Goal: Information Seeking & Learning: Learn about a topic

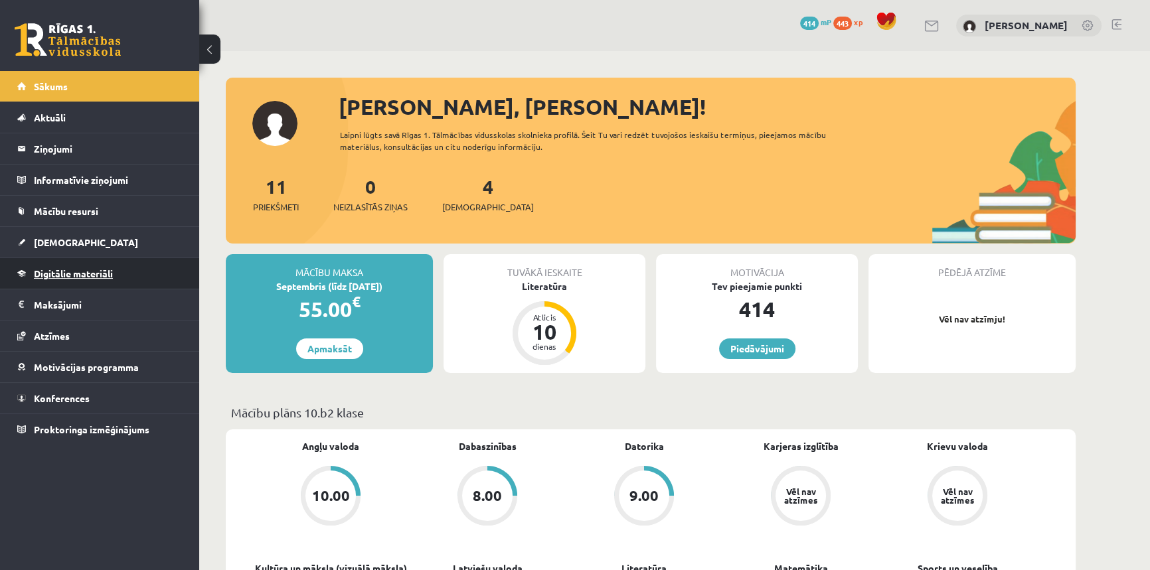
click at [88, 273] on span "Digitālie materiāli" at bounding box center [73, 274] width 79 height 12
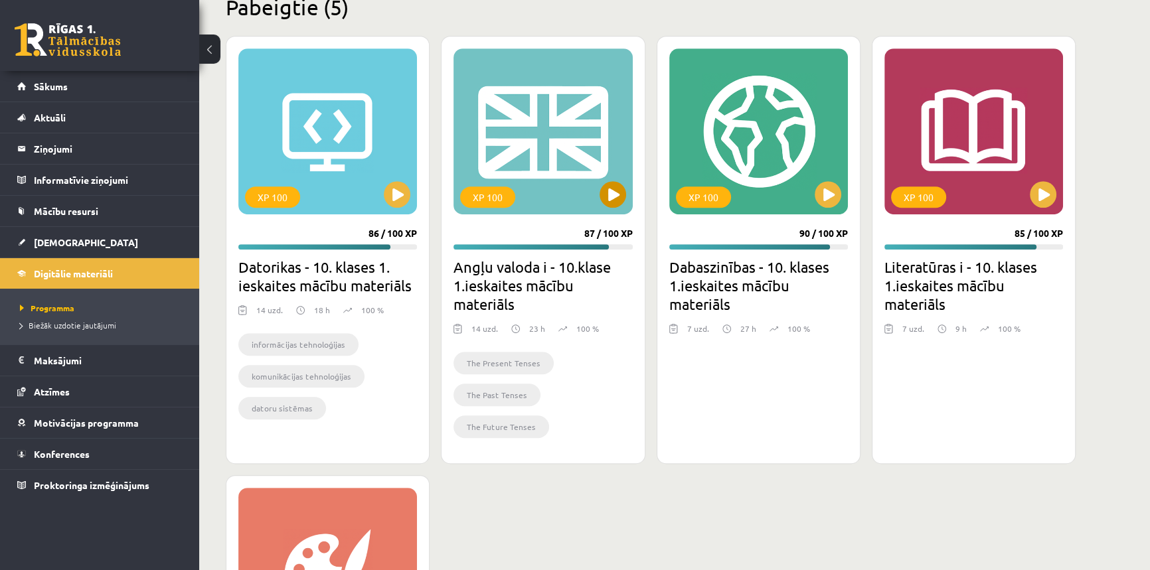
scroll to position [845, 0]
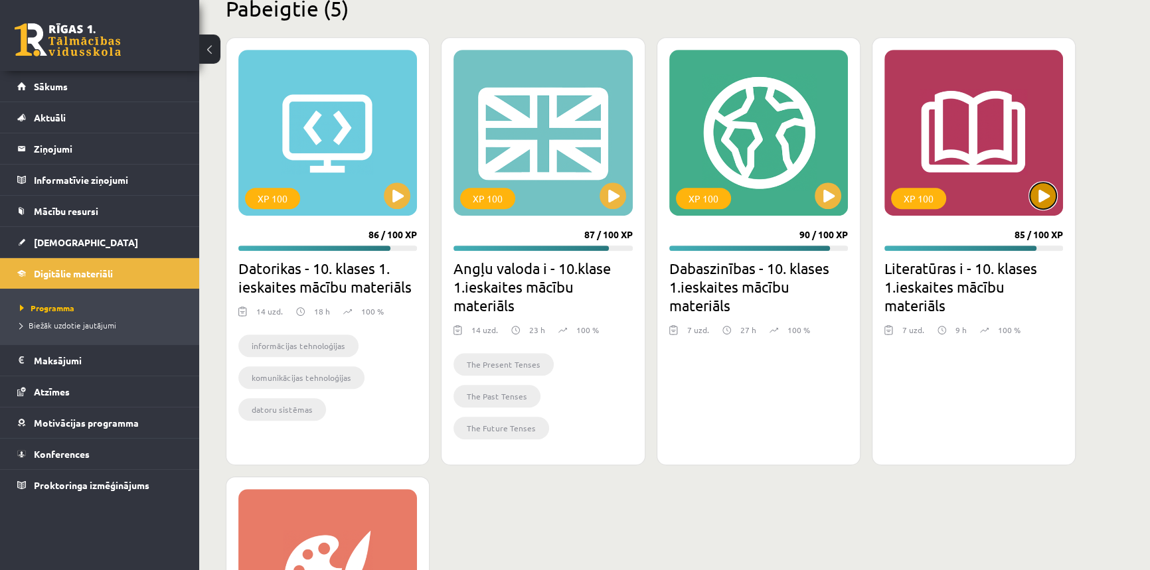
click at [1045, 189] on button at bounding box center [1043, 196] width 27 height 27
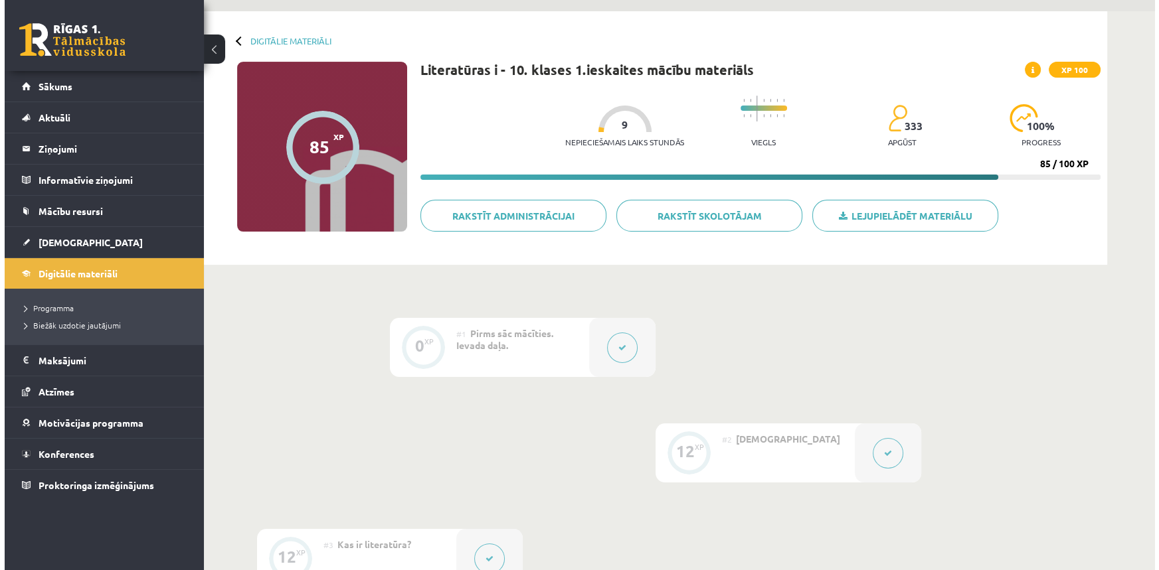
scroll to position [60, 0]
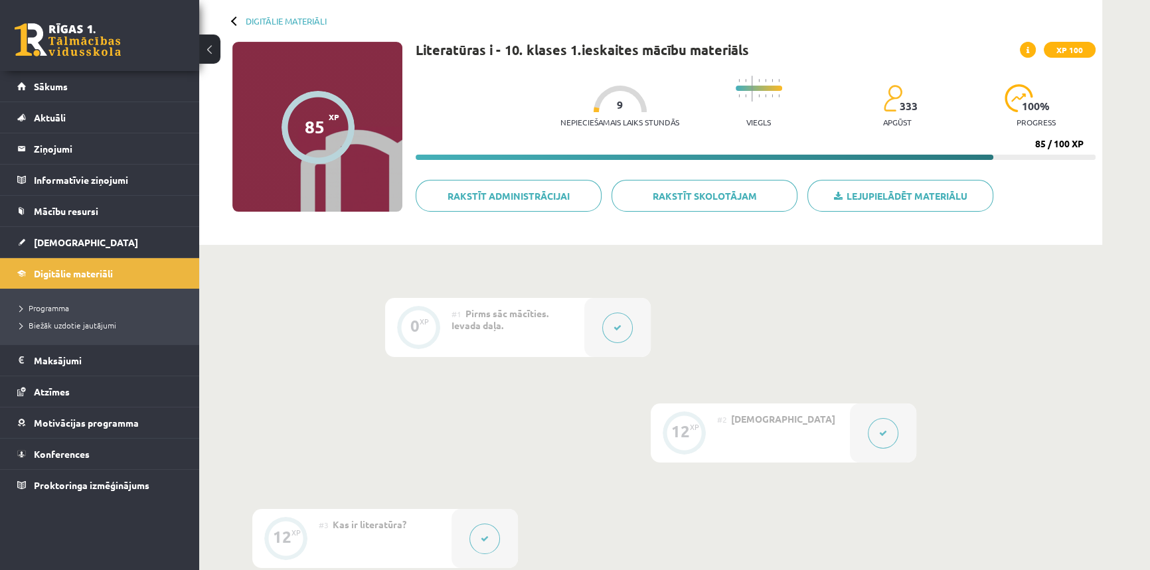
click at [891, 432] on button at bounding box center [883, 433] width 31 height 31
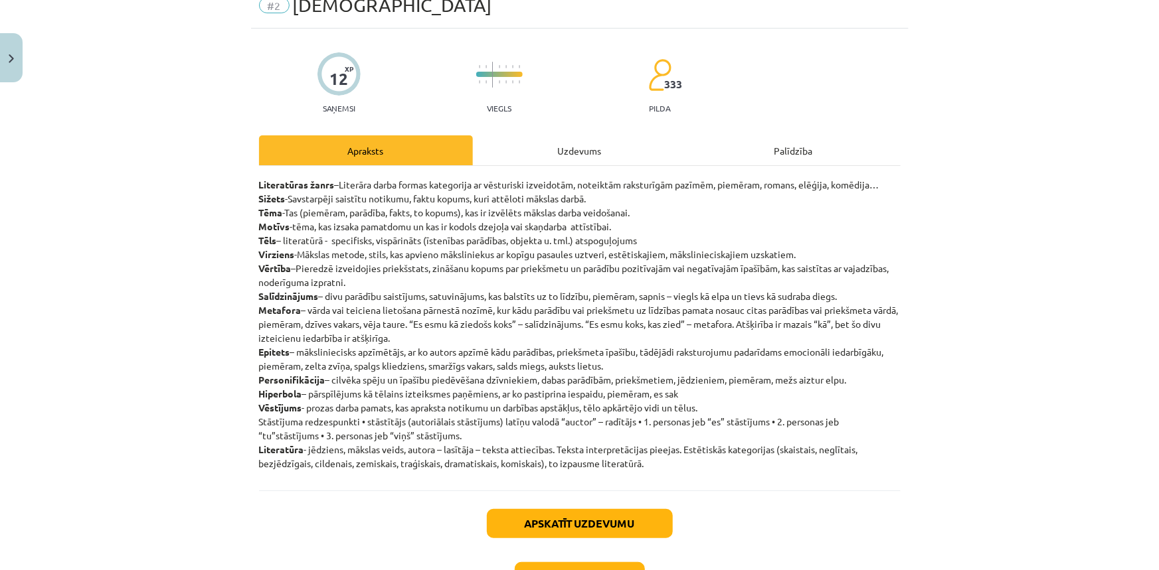
scroll to position [120, 0]
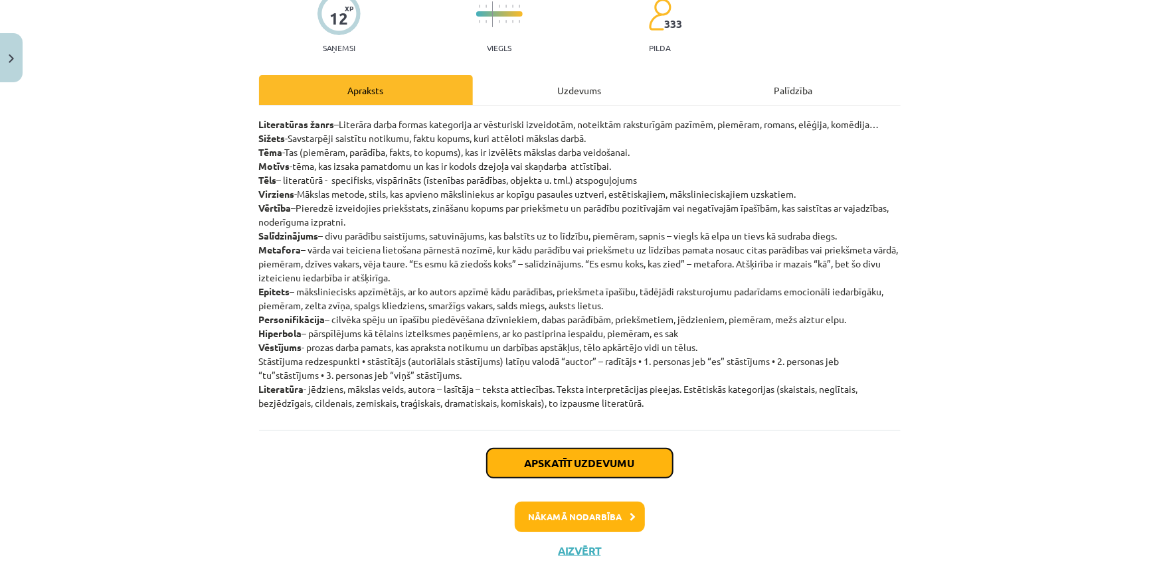
click at [582, 456] on button "Apskatīt uzdevumu" at bounding box center [580, 463] width 186 height 29
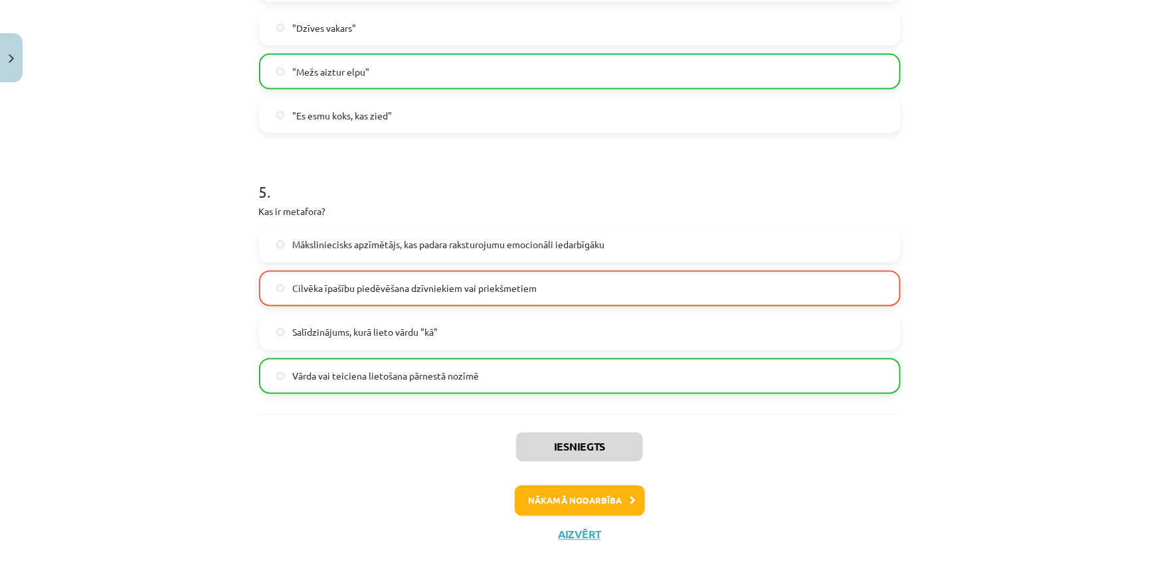
scroll to position [1168, 0]
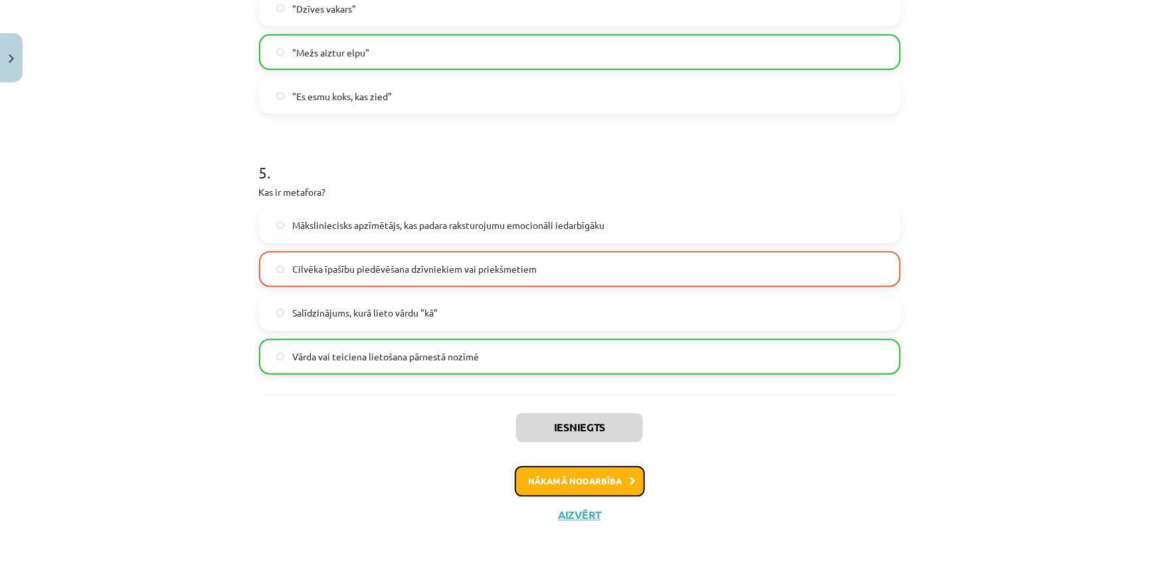
click at [616, 482] on button "Nākamā nodarbība" at bounding box center [580, 482] width 130 height 31
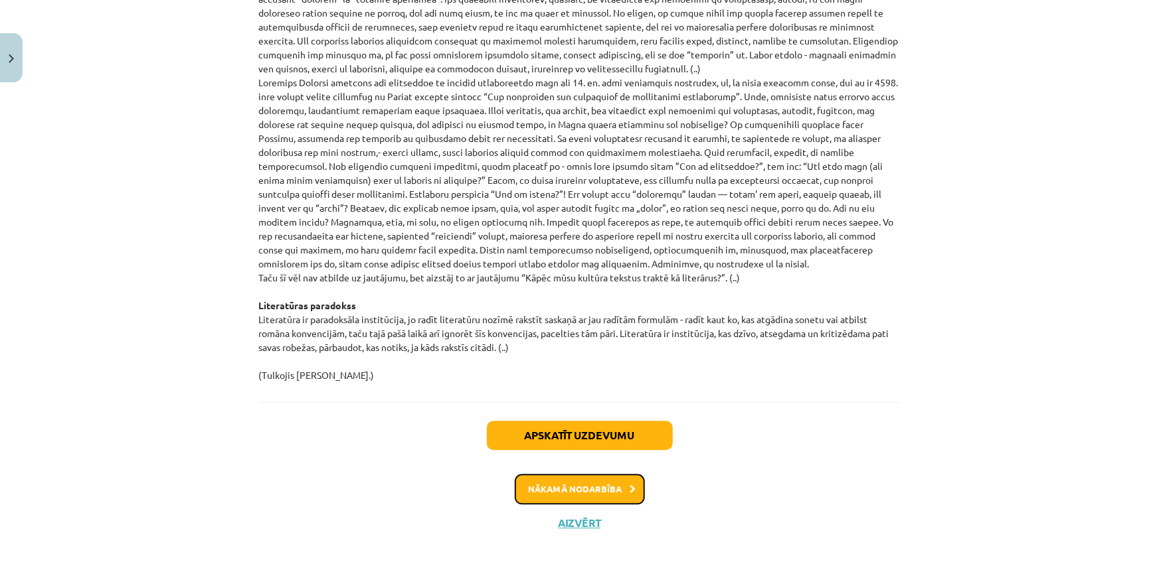
scroll to position [1365, 0]
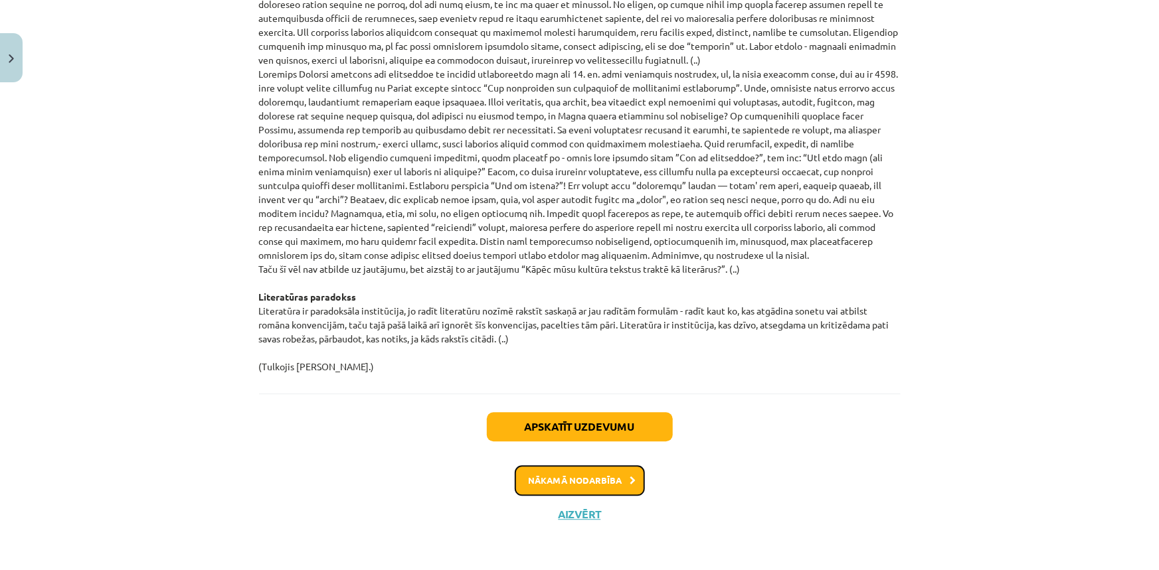
click at [620, 486] on button "Nākamā nodarbība" at bounding box center [580, 481] width 130 height 31
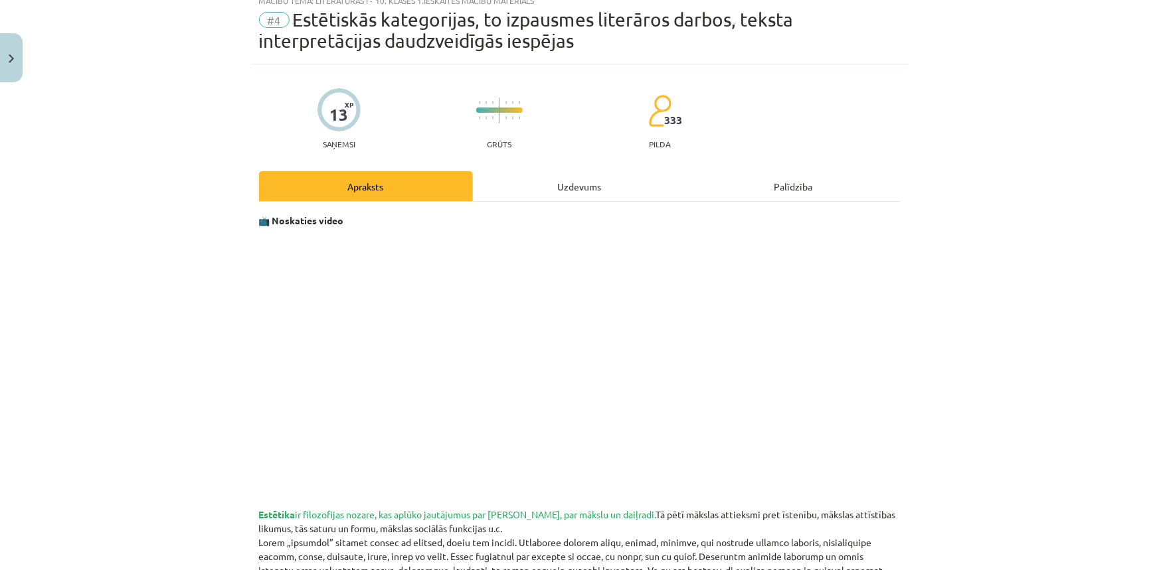
scroll to position [33, 0]
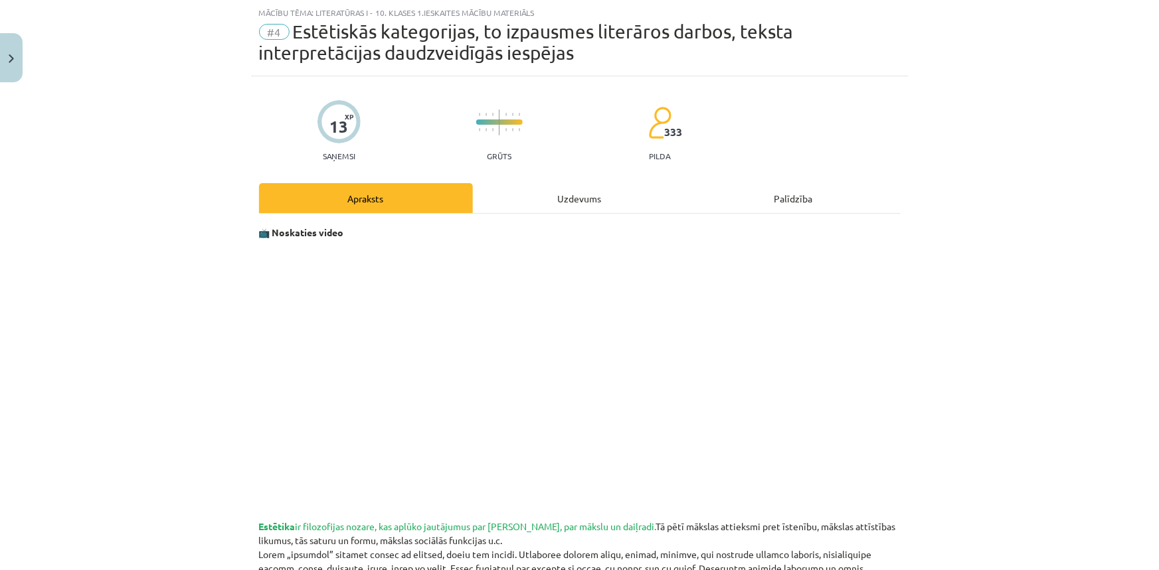
click at [402, 193] on div "Apraksts" at bounding box center [366, 198] width 214 height 30
click at [347, 201] on div "Apraksts" at bounding box center [366, 198] width 214 height 30
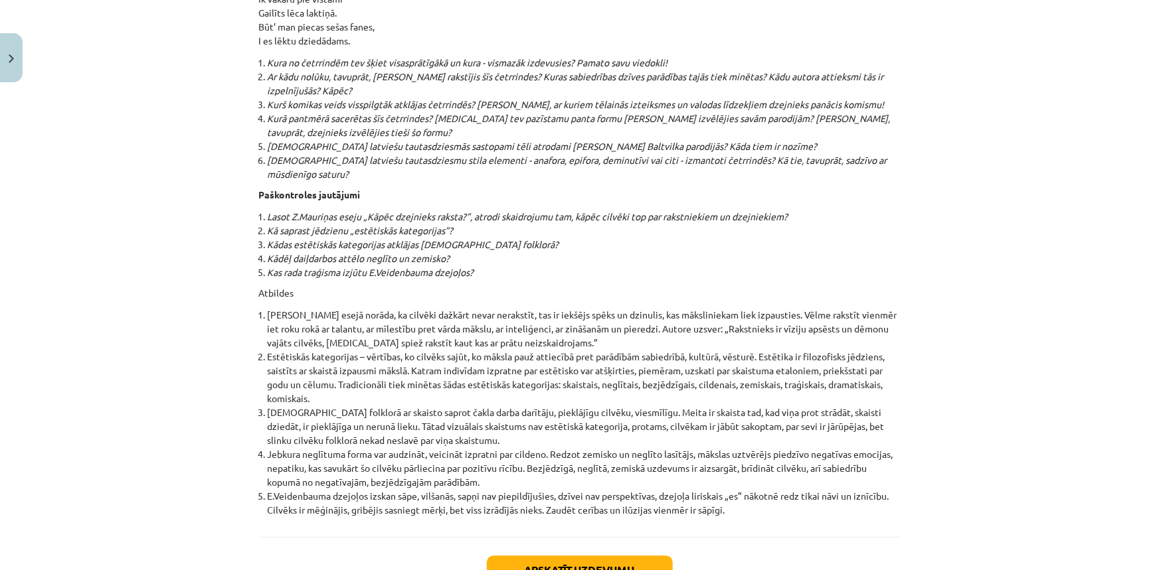
scroll to position [14185, 0]
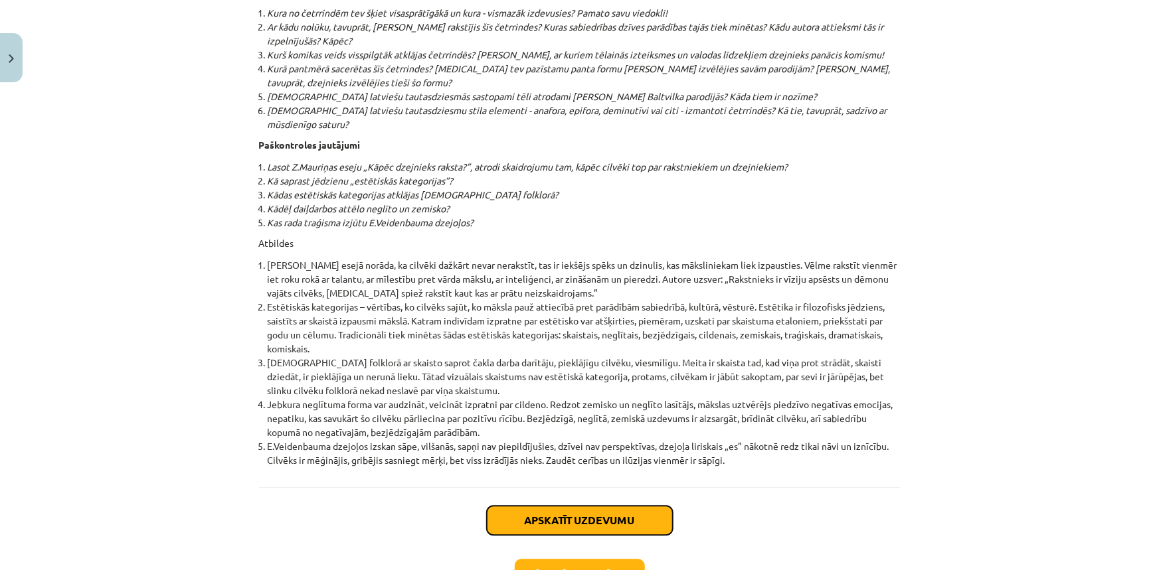
click at [535, 506] on button "Apskatīt uzdevumu" at bounding box center [580, 520] width 186 height 29
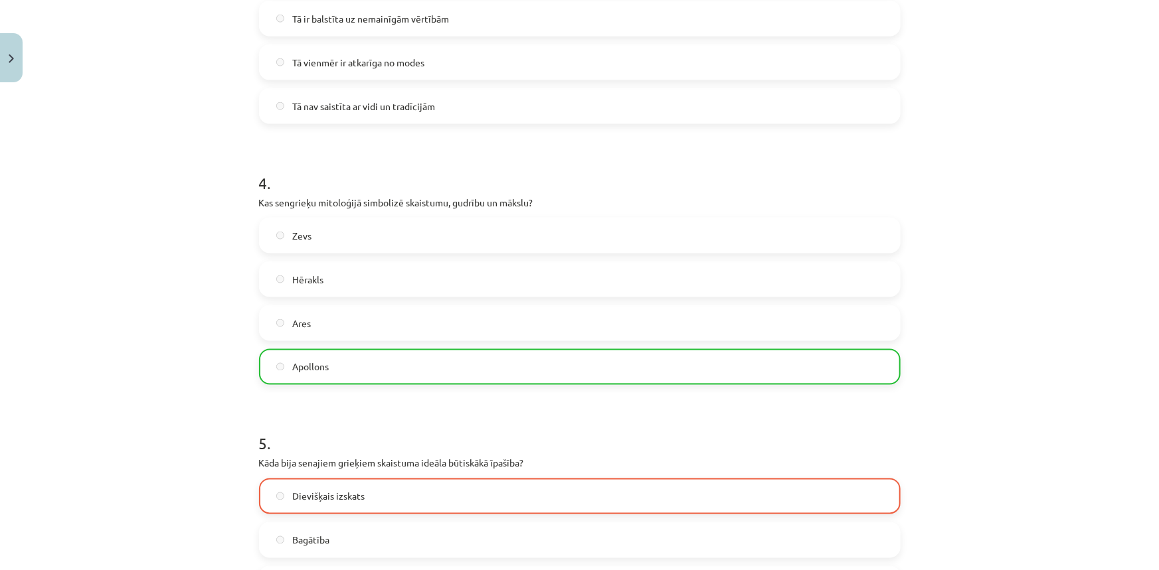
scroll to position [938, 0]
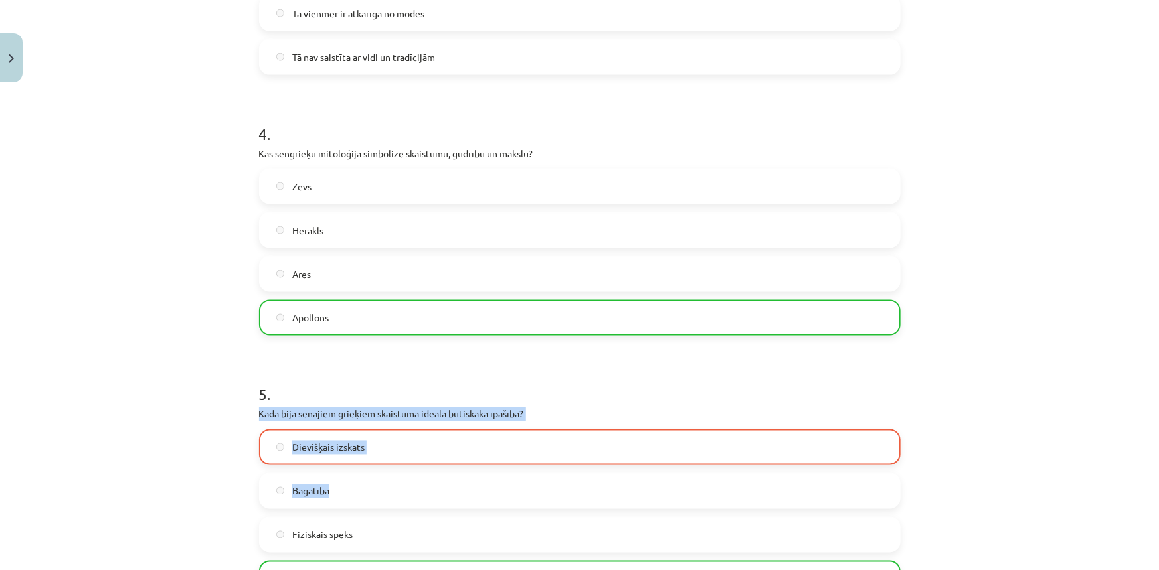
drag, startPoint x: 242, startPoint y: 438, endPoint x: 385, endPoint y: 509, distance: 159.8
click at [385, 509] on div "Mācību tēma: Literatūras i - 10. klases 1.ieskaites mācību materiāls #4 Estētis…" at bounding box center [579, 285] width 1159 height 570
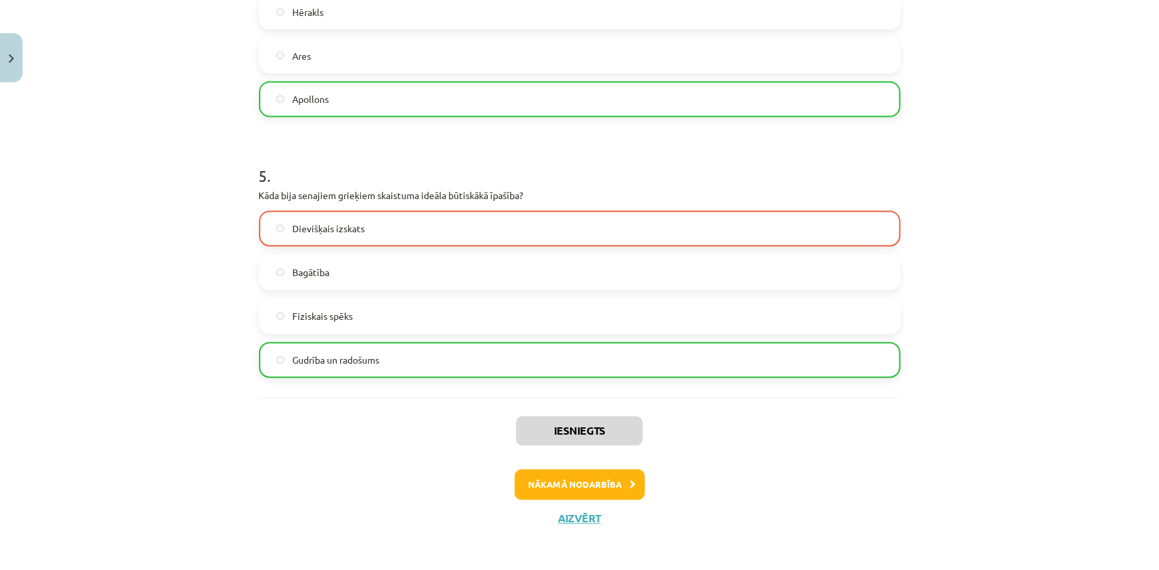
scroll to position [1189, 0]
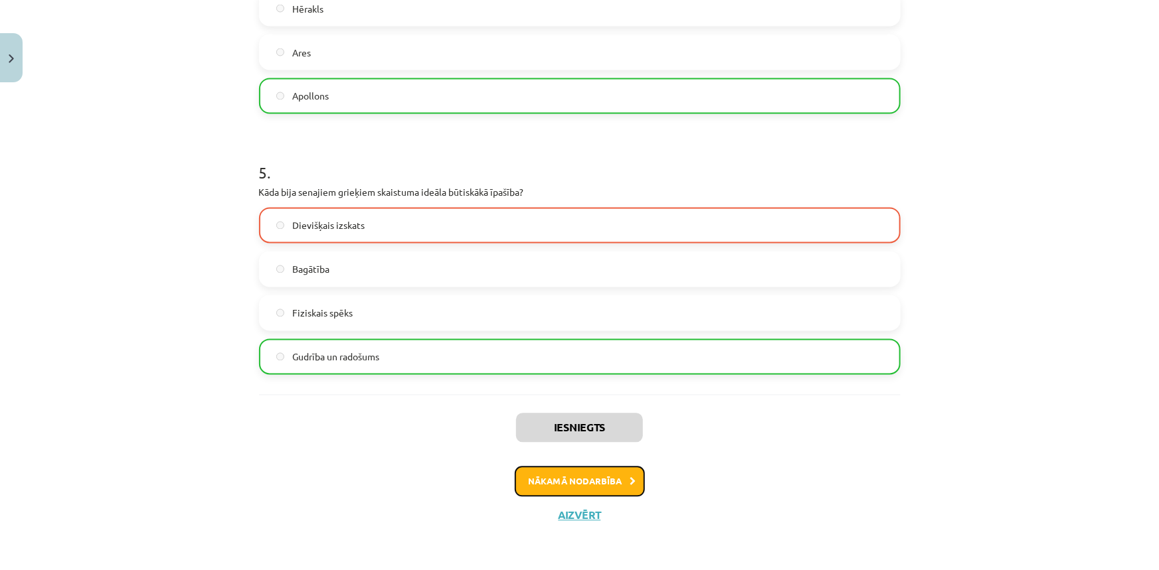
click at [596, 483] on button "Nākamā nodarbība" at bounding box center [580, 482] width 130 height 31
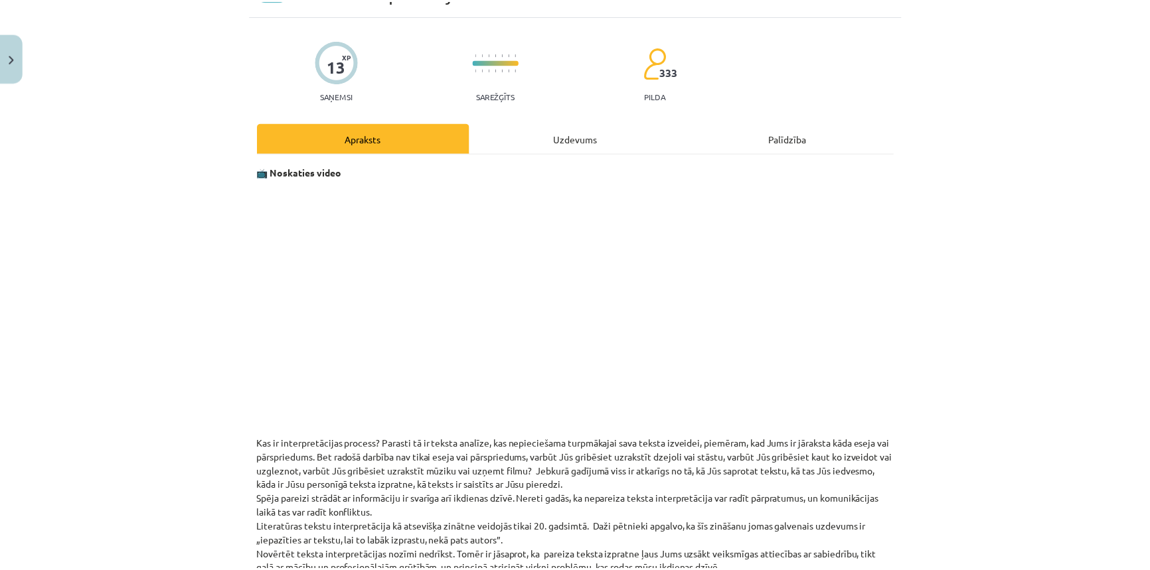
scroll to position [93, 0]
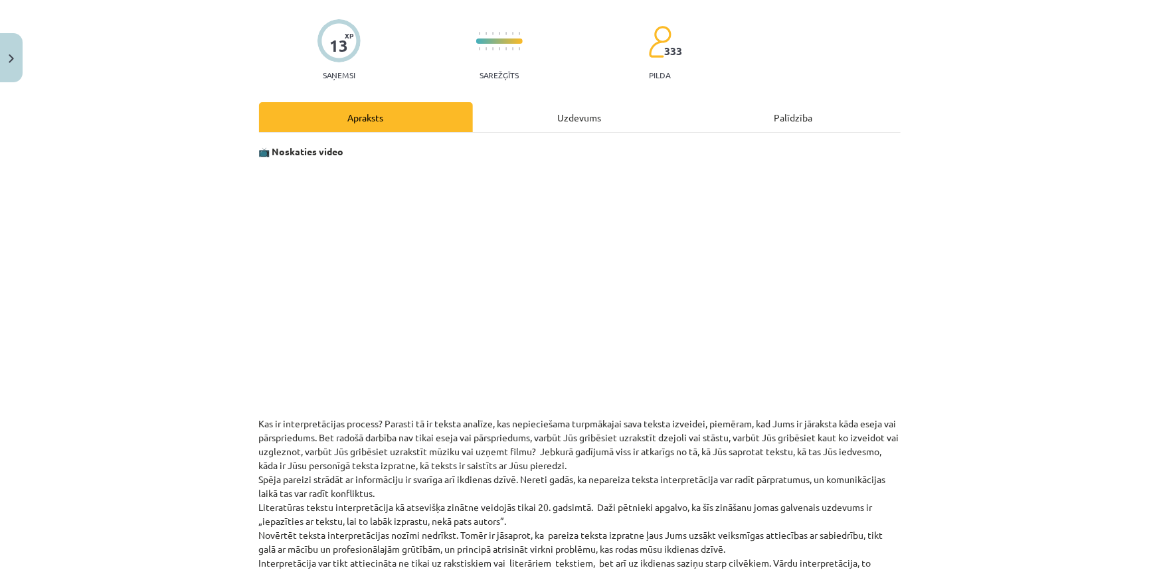
click at [963, 344] on div "Mācību tēma: Literatūras i - 10. klases 1.ieskaites mācību materiāls #5 Teksta …" at bounding box center [579, 285] width 1159 height 570
click at [18, 60] on button "Close" at bounding box center [11, 57] width 23 height 49
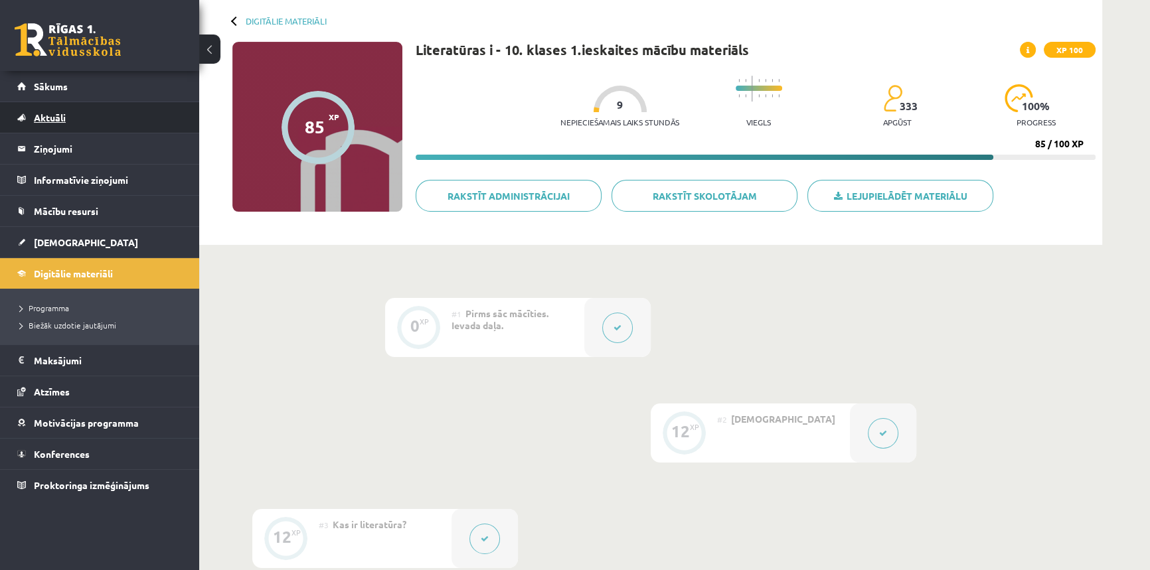
click at [68, 122] on link "Aktuāli" at bounding box center [99, 117] width 165 height 31
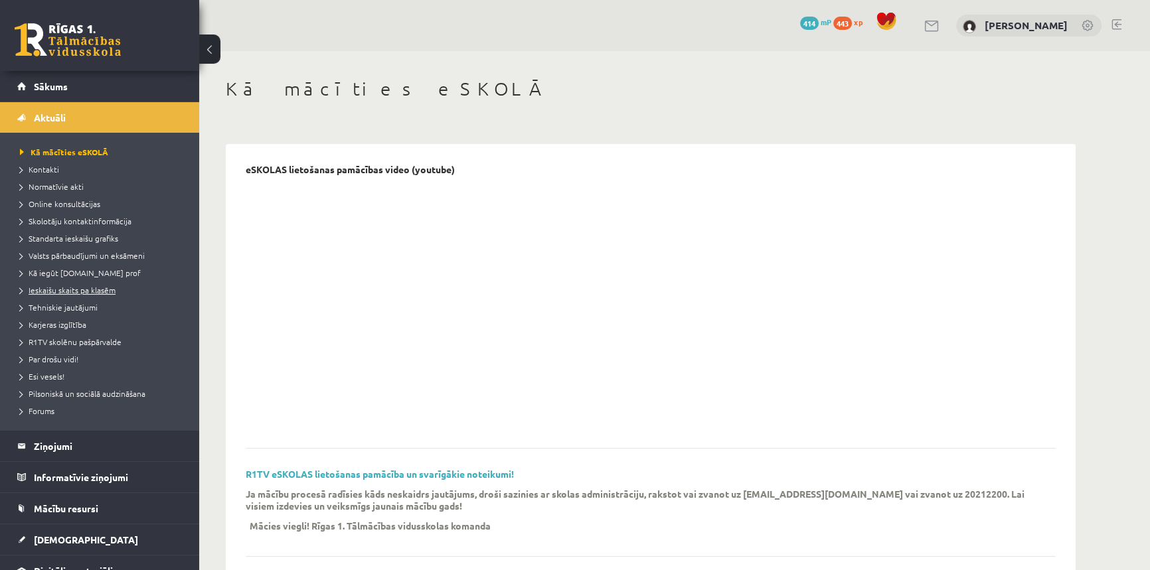
click at [61, 292] on span "Ieskaišu skaits pa klasēm" at bounding box center [68, 290] width 96 height 11
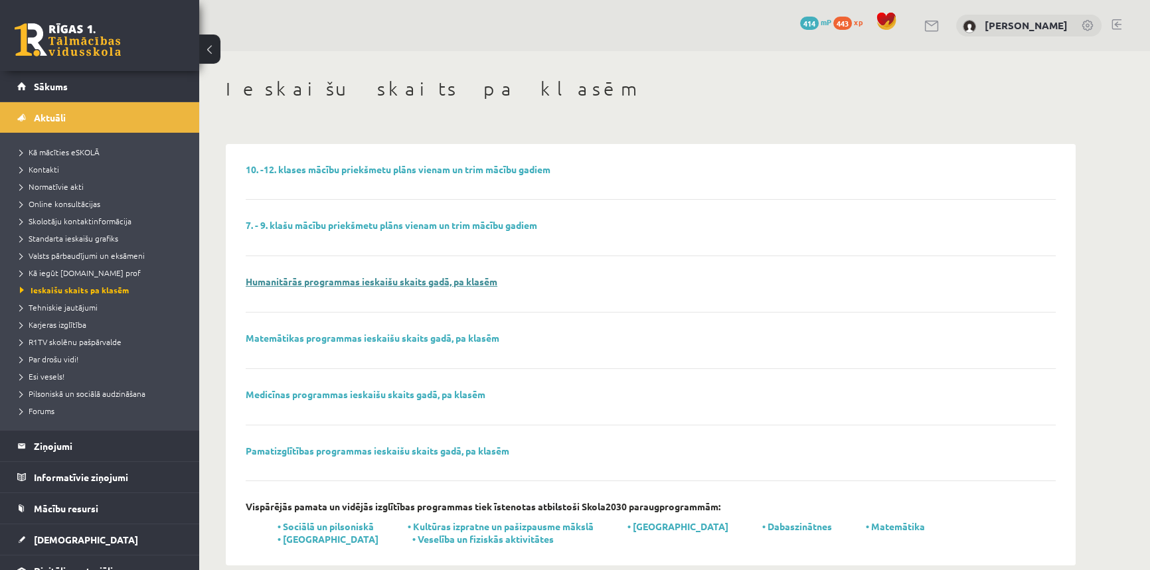
click at [432, 280] on link "Humanitārās programmas ieskaišu skaits gadā, pa klasēm" at bounding box center [372, 282] width 252 height 12
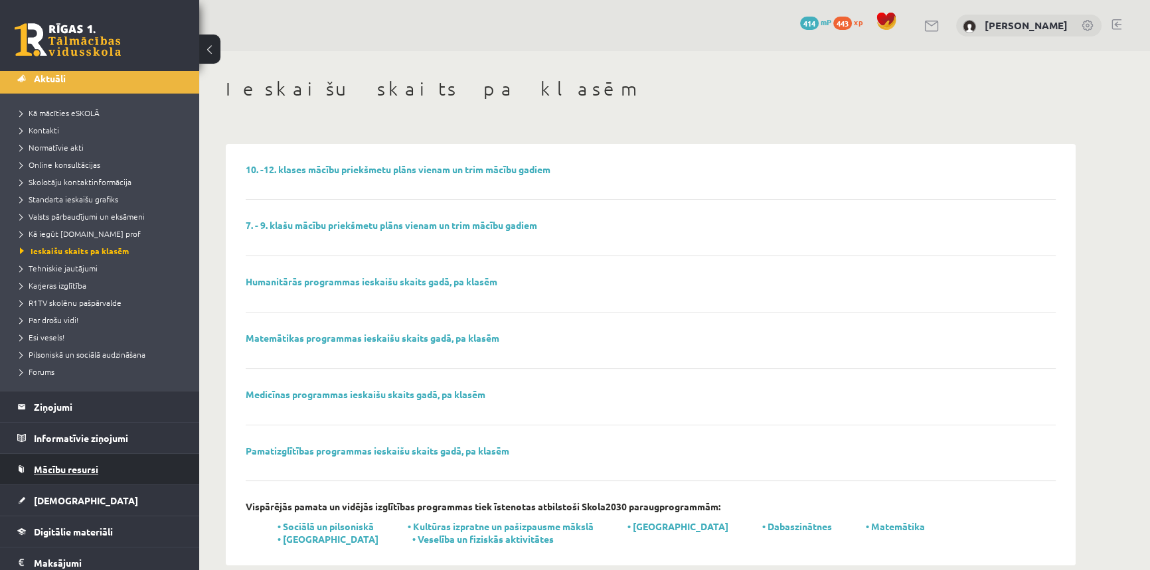
scroll to position [60, 0]
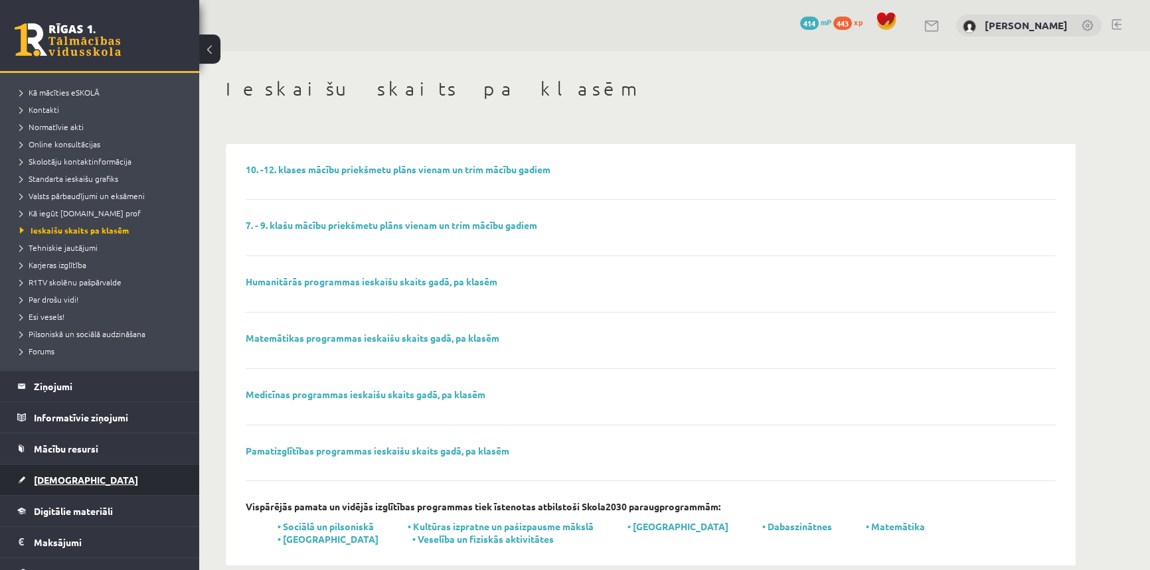
click at [68, 481] on span "[DEMOGRAPHIC_DATA]" at bounding box center [86, 480] width 104 height 12
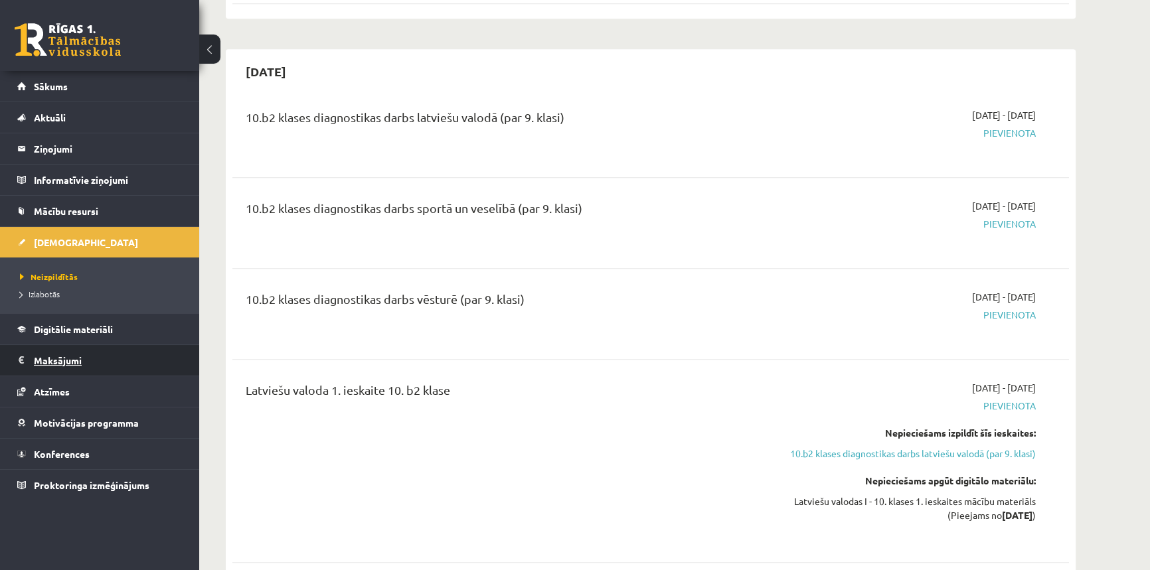
scroll to position [1630, 0]
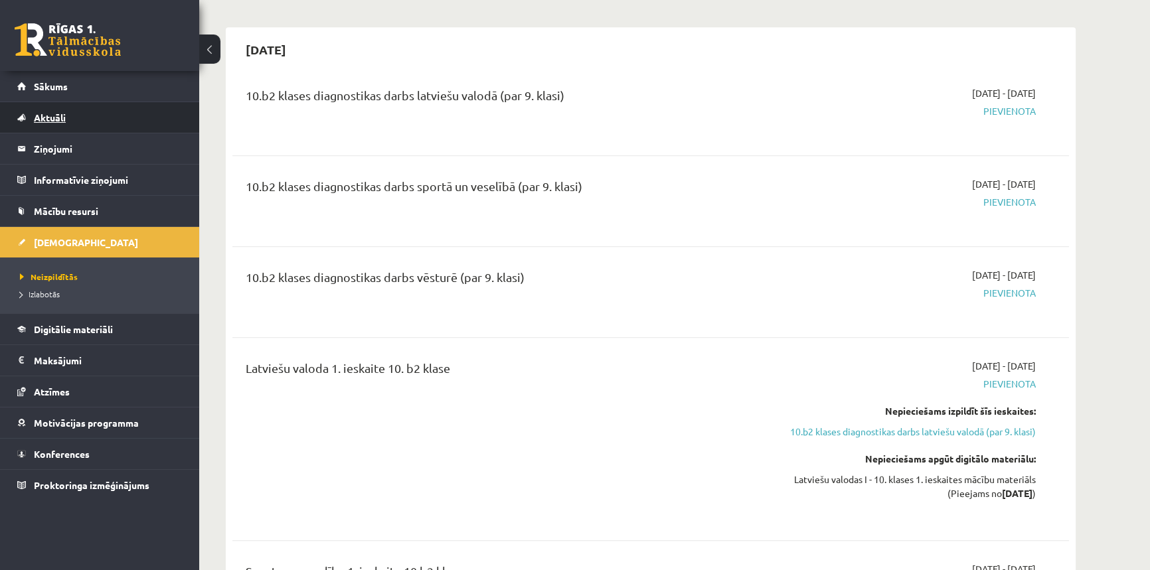
click at [46, 115] on span "Aktuāli" at bounding box center [50, 118] width 32 height 12
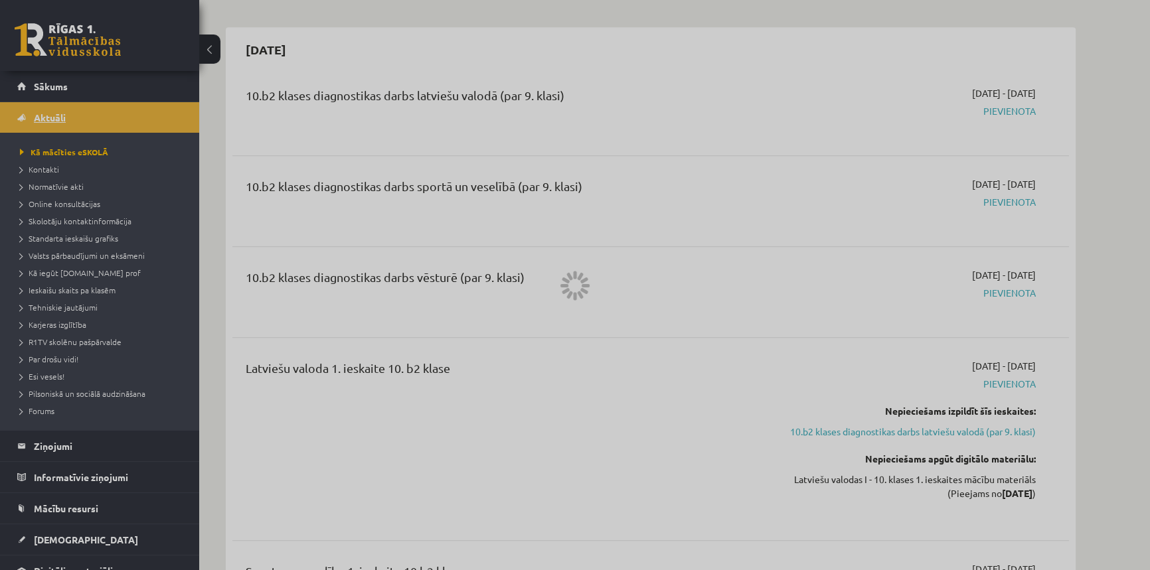
scroll to position [877, 0]
